Goal: Task Accomplishment & Management: Manage account settings

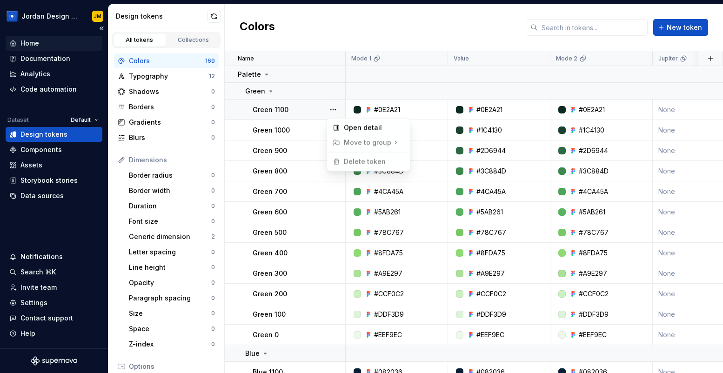
click at [60, 43] on html "Jordan Design System JM Home Documentation Analytics Code automation Dataset De…" at bounding box center [361, 186] width 723 height 373
click at [51, 43] on div "Home" at bounding box center [53, 43] width 89 height 9
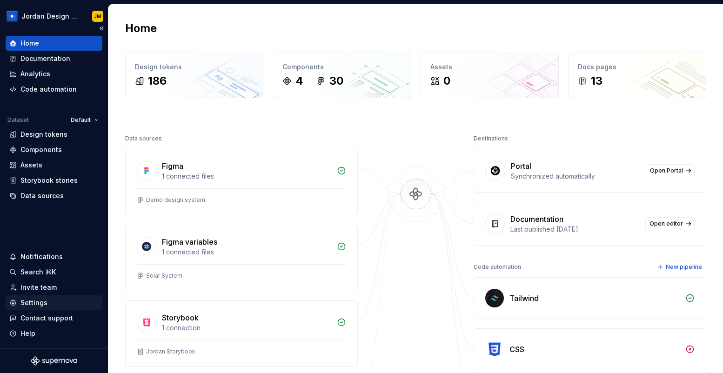
click at [45, 302] on div "Settings" at bounding box center [33, 302] width 27 height 9
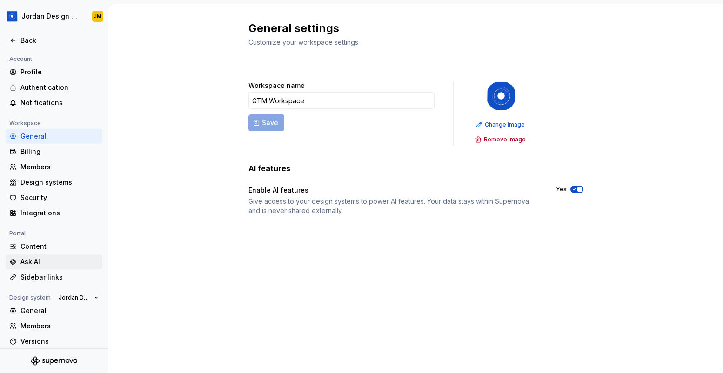
click at [38, 263] on div "Ask AI" at bounding box center [59, 261] width 78 height 9
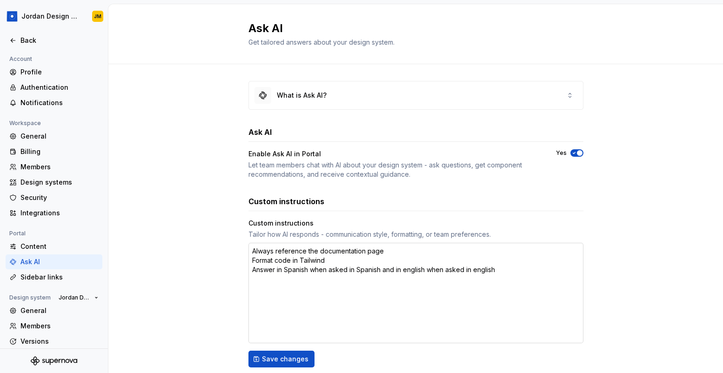
click at [501, 269] on textarea "Always reference the documentation page Format code in Tailwind Answer in Spani…" at bounding box center [416, 293] width 335 height 101
type textarea "*"
click at [39, 248] on div "Content" at bounding box center [59, 246] width 78 height 9
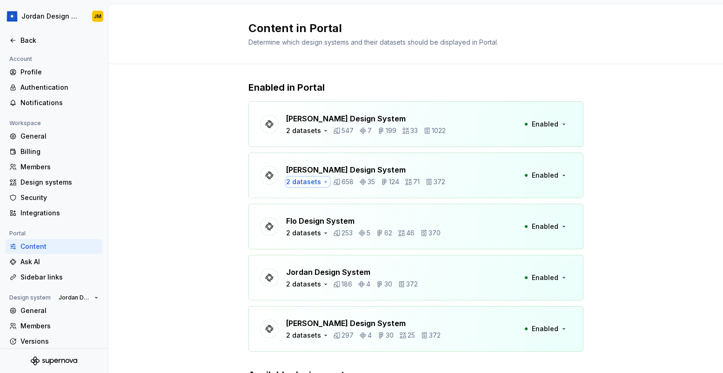
click at [315, 182] on div "2 datasets" at bounding box center [303, 181] width 35 height 9
click at [243, 162] on div "Enabled in Portal [PERSON_NAME] Design System 2 datasets 547 7 199 33 1022 Enab…" at bounding box center [415, 265] width 615 height 402
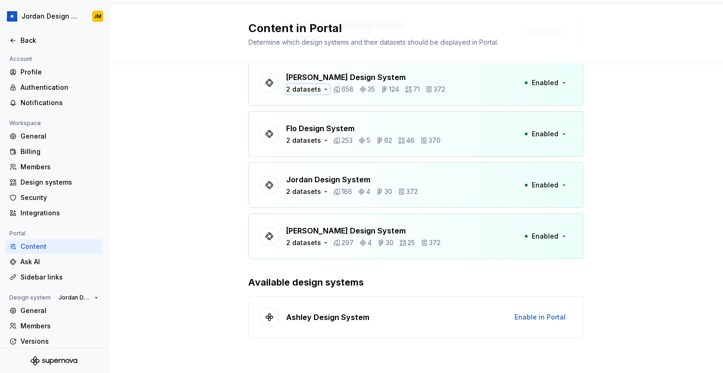
scroll to position [19, 0]
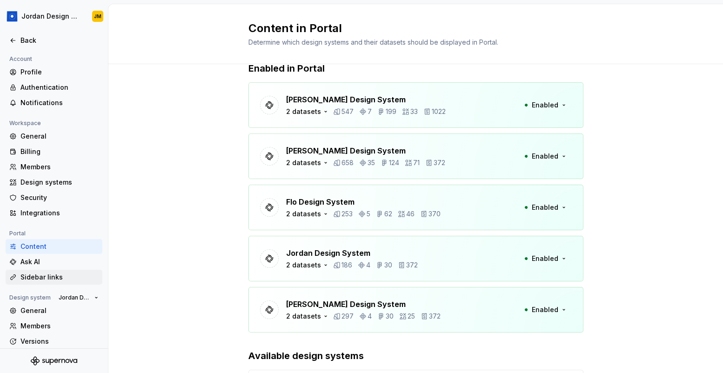
click at [56, 278] on div "Sidebar links" at bounding box center [59, 277] width 78 height 9
